Goal: Information Seeking & Learning: Learn about a topic

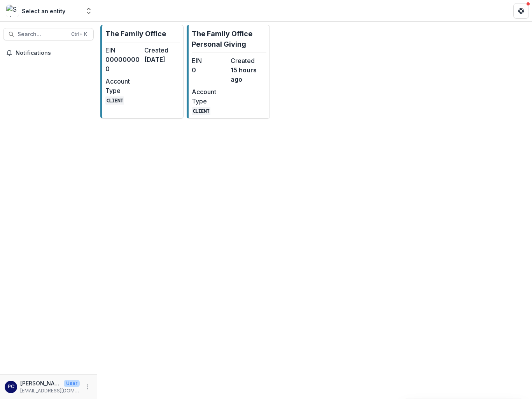
click at [64, 16] on div "Select an entity" at bounding box center [43, 11] width 74 height 12
click at [82, 12] on div "Select an entity Aggregate Analysis Foundations The Family Office The Family Of…" at bounding box center [48, 11] width 91 height 16
click at [6, 8] on img at bounding box center [12, 11] width 12 height 12
click at [88, 10] on icon "Open entity switcher" at bounding box center [89, 11] width 8 height 8
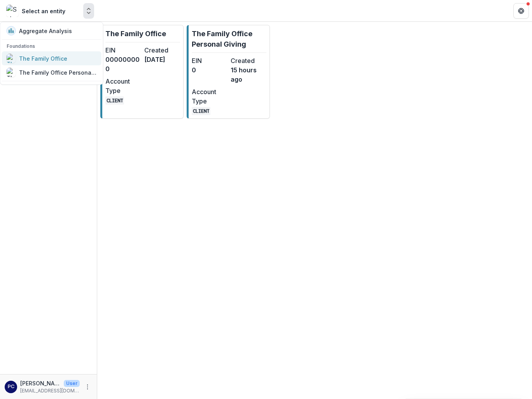
click at [37, 63] on link "The Family Office" at bounding box center [52, 58] width 100 height 14
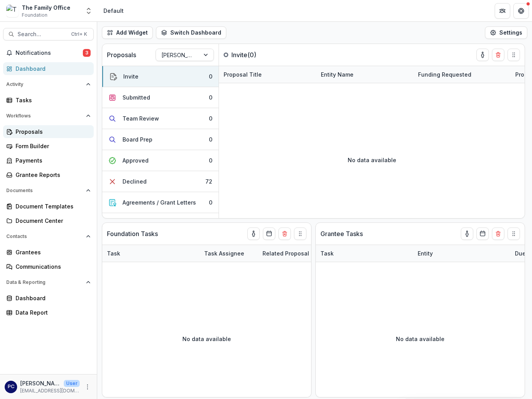
click at [23, 130] on div "Proposals" at bounding box center [52, 132] width 72 height 8
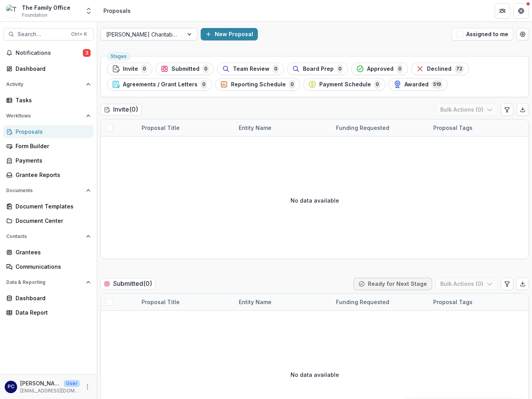
click at [189, 33] on div at bounding box center [190, 34] width 14 height 12
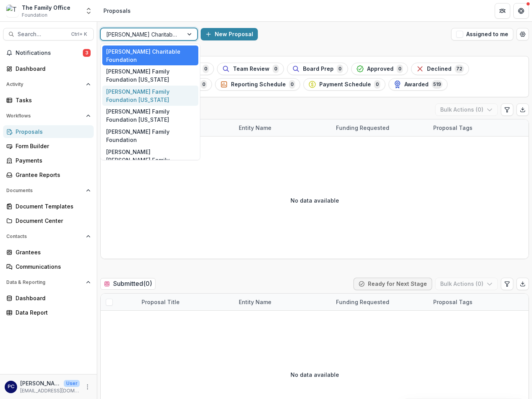
click at [159, 86] on div "[PERSON_NAME] Family Foundation [US_STATE]" at bounding box center [150, 96] width 96 height 20
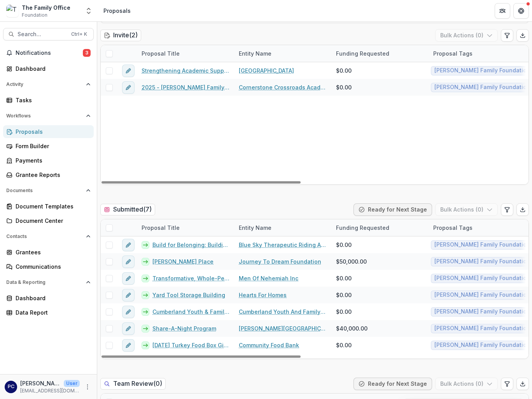
scroll to position [117, 0]
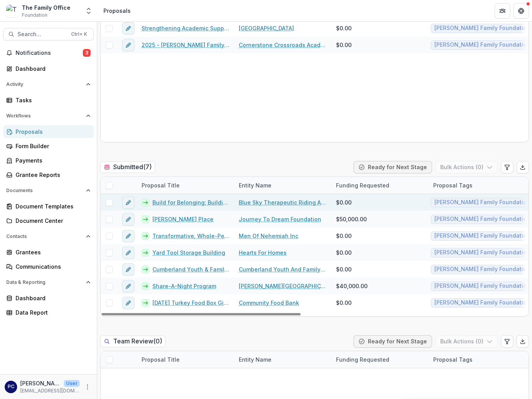
click at [298, 201] on link "Blue Sky Therapeutic Riding And Respite" at bounding box center [283, 202] width 88 height 8
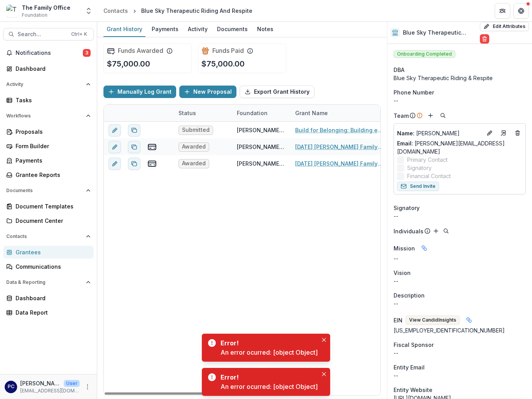
click at [227, 225] on div "Submitted [PERSON_NAME] Family Foundation - [GEOGRAPHIC_DATA] Build for Belongi…" at bounding box center [460, 259] width 712 height 274
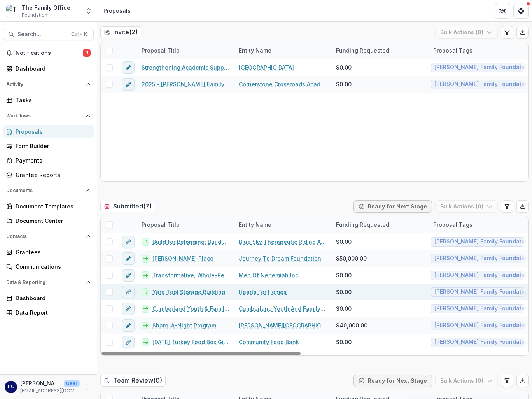
scroll to position [78, 0]
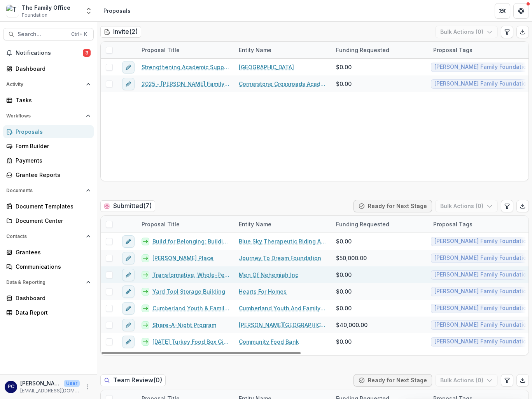
click at [218, 280] on div "Transformative, Whole-Person Addiction Treatment and Family Restoration" at bounding box center [185, 275] width 97 height 17
click at [209, 273] on link "Transformative, Whole-Person Addiction Treatment and Family Restoration" at bounding box center [191, 275] width 77 height 8
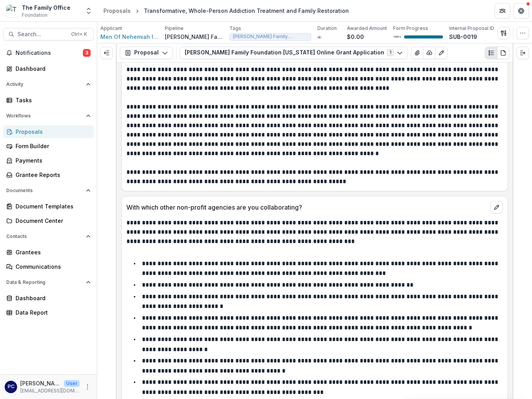
scroll to position [1206, 0]
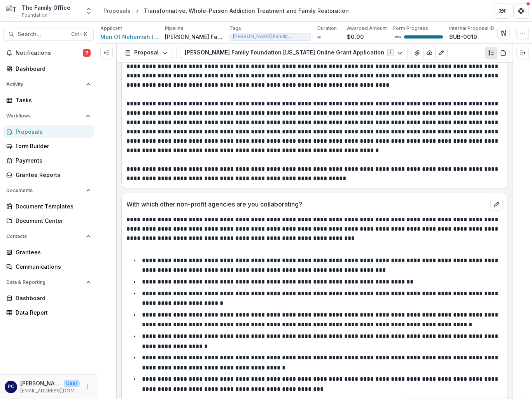
click at [227, 340] on li "**********" at bounding box center [319, 342] width 367 height 20
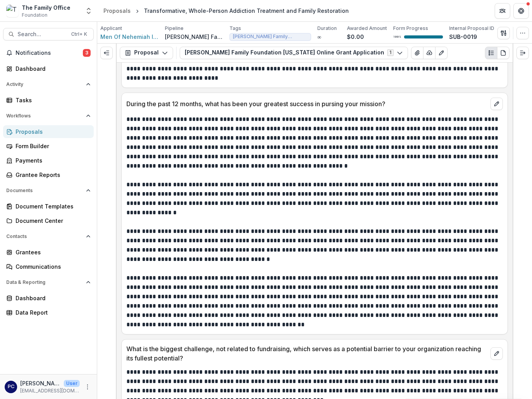
scroll to position [700, 0]
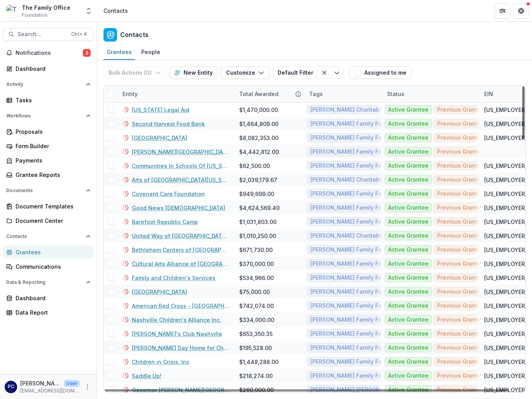
drag, startPoint x: 523, startPoint y: 255, endPoint x: 546, endPoint y: 39, distance: 217.2
click at [525, 86] on div at bounding box center [524, 112] width 2 height 53
drag, startPoint x: 524, startPoint y: 125, endPoint x: 527, endPoint y: 107, distance: 17.4
click at [525, 107] on div at bounding box center [524, 109] width 2 height 47
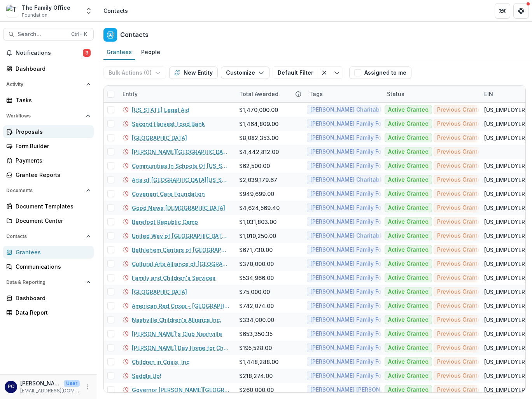
click at [35, 132] on div "Proposals" at bounding box center [52, 132] width 72 height 8
